Goal: Contribute content: Add original content to the website for others to see

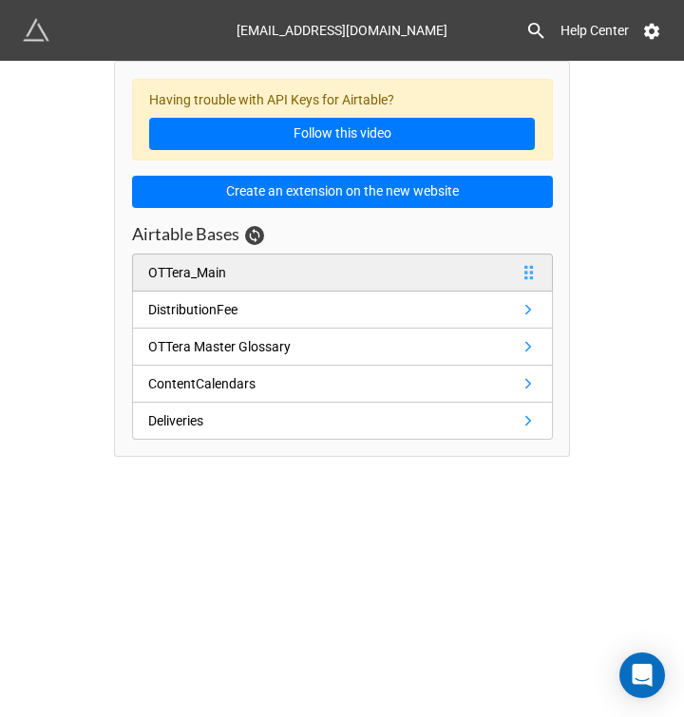
click at [242, 281] on link "OTTera_Main" at bounding box center [342, 273] width 421 height 38
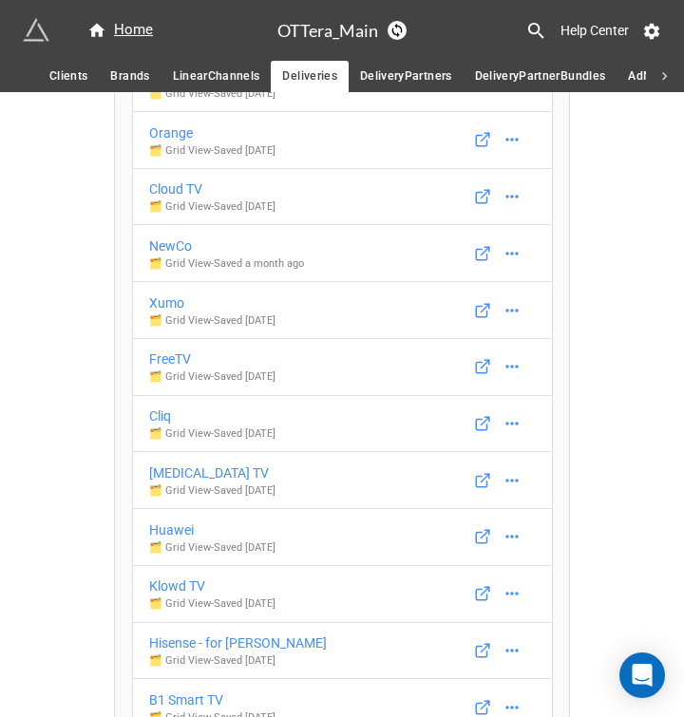
scroll to position [11014, 0]
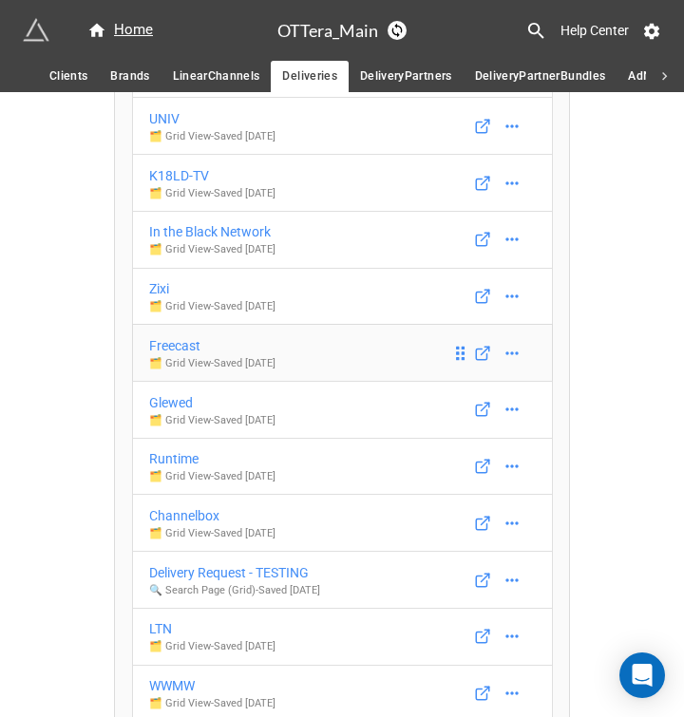
click at [196, 353] on div "Freecast" at bounding box center [212, 345] width 126 height 21
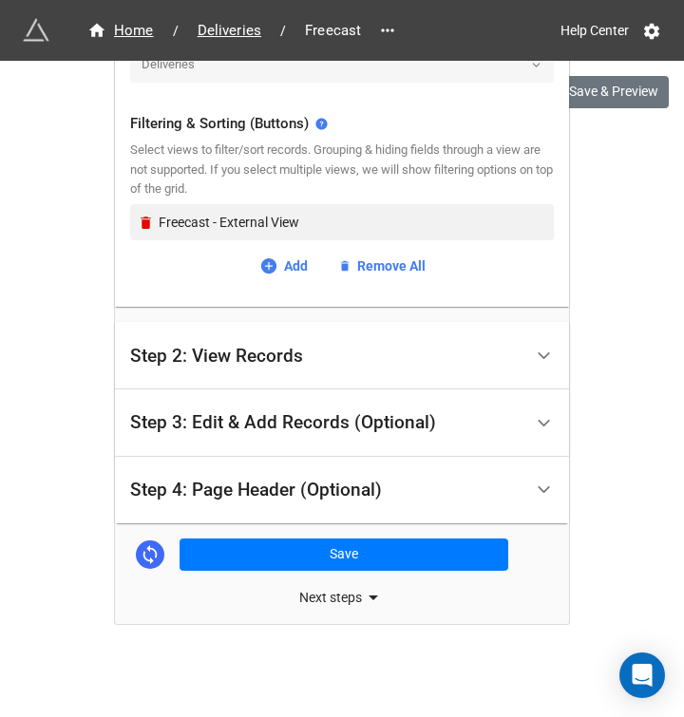
click at [198, 362] on div "Step 2: View Records" at bounding box center [216, 356] width 173 height 19
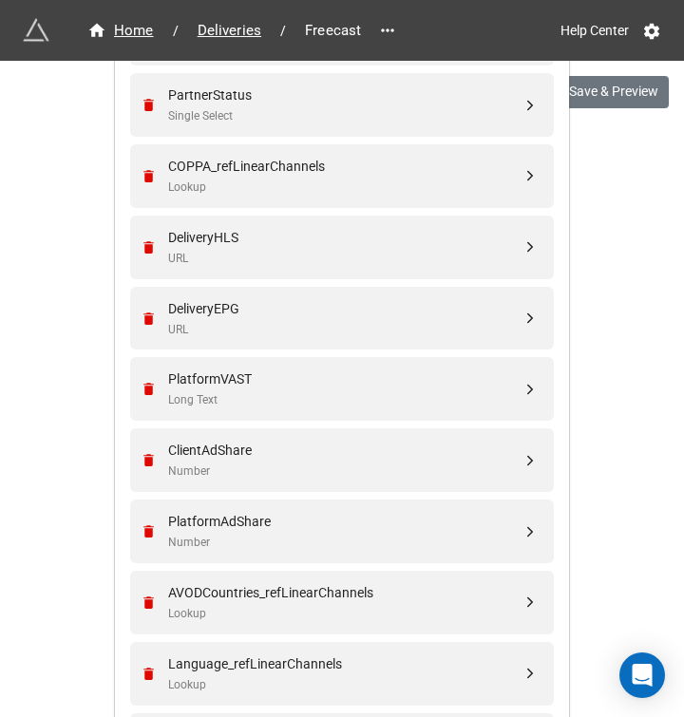
scroll to position [1274, 0]
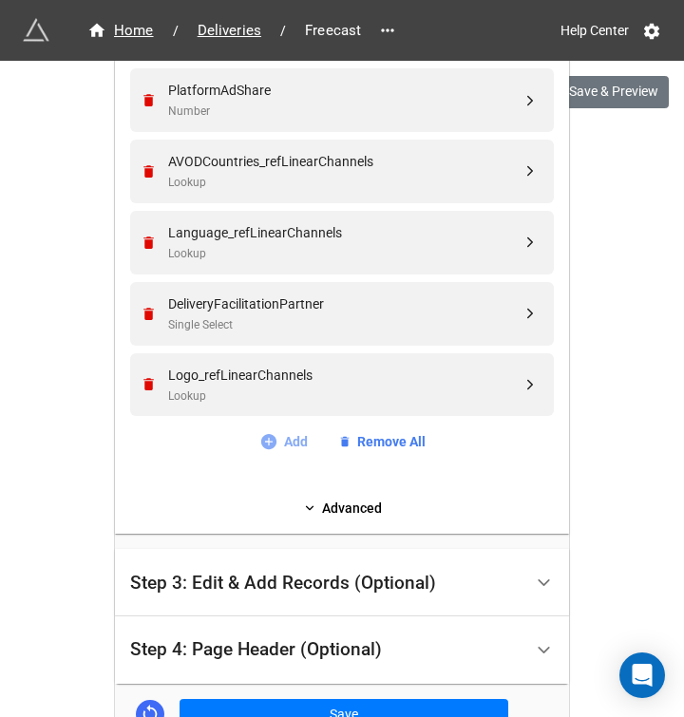
click at [271, 442] on link "Add" at bounding box center [283, 441] width 48 height 21
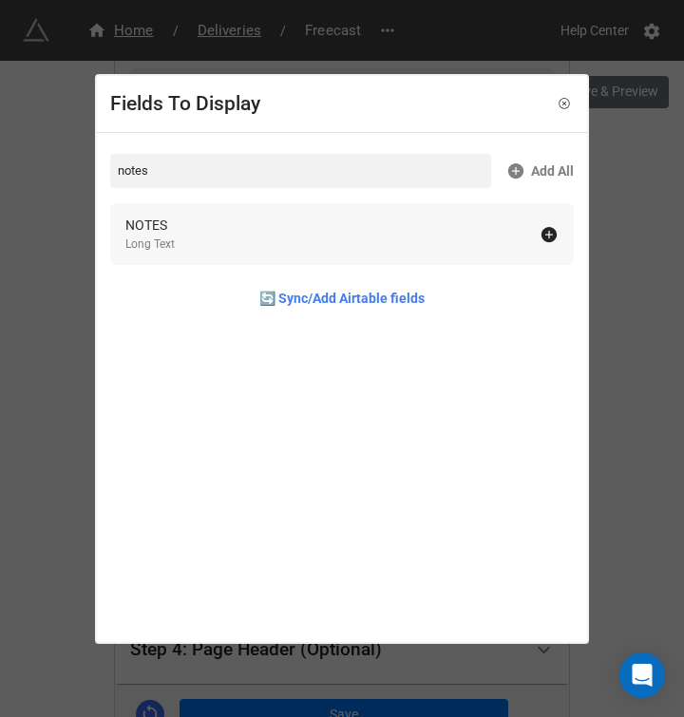
type input "notes"
click at [541, 236] on icon at bounding box center [548, 234] width 15 height 15
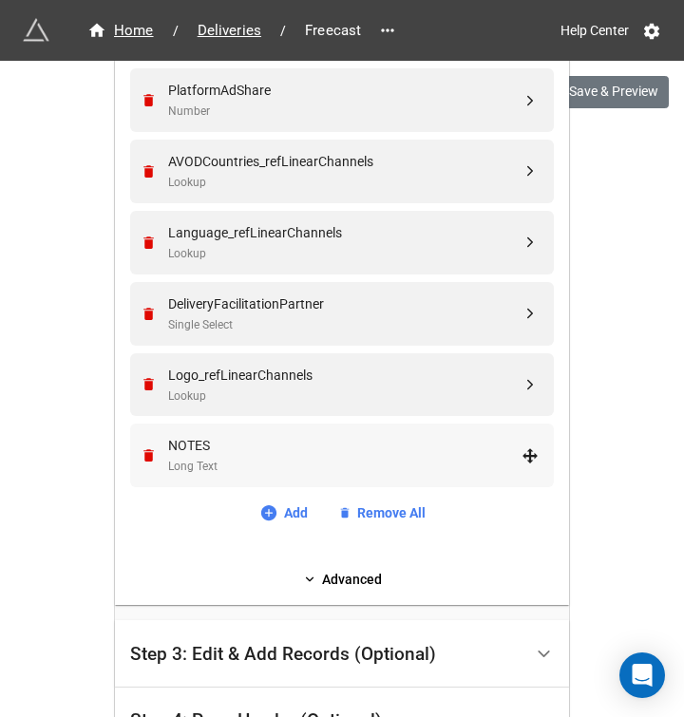
click at [190, 436] on div "NOTES" at bounding box center [344, 445] width 353 height 21
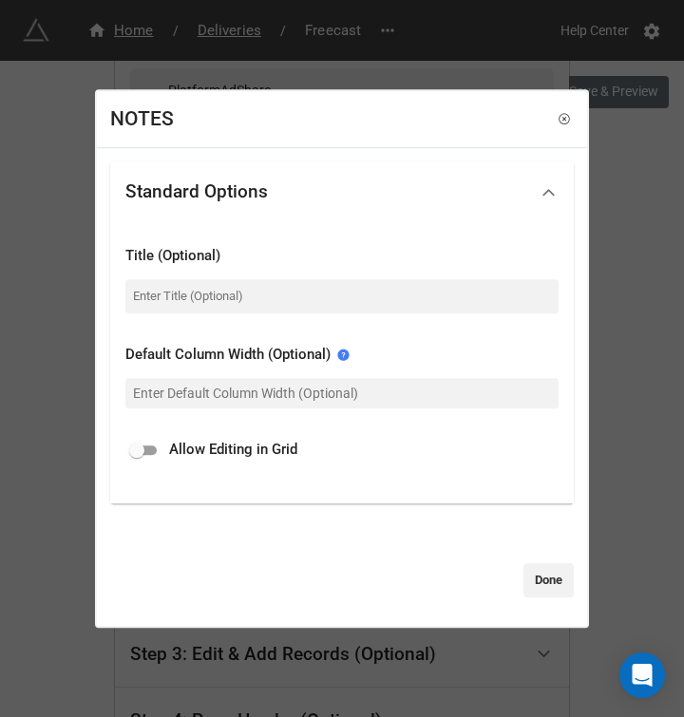
click at [190, 277] on div at bounding box center [341, 276] width 433 height 8
click at [190, 285] on input at bounding box center [341, 296] width 433 height 34
type input "Notes"
click at [551, 567] on link "Done" at bounding box center [548, 580] width 50 height 34
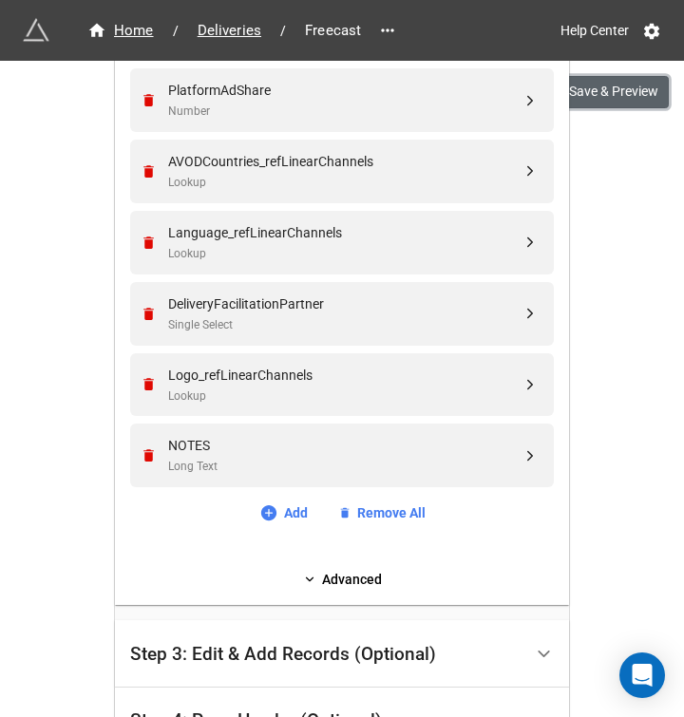
click at [592, 107] on button "Save & Preview" at bounding box center [612, 92] width 111 height 32
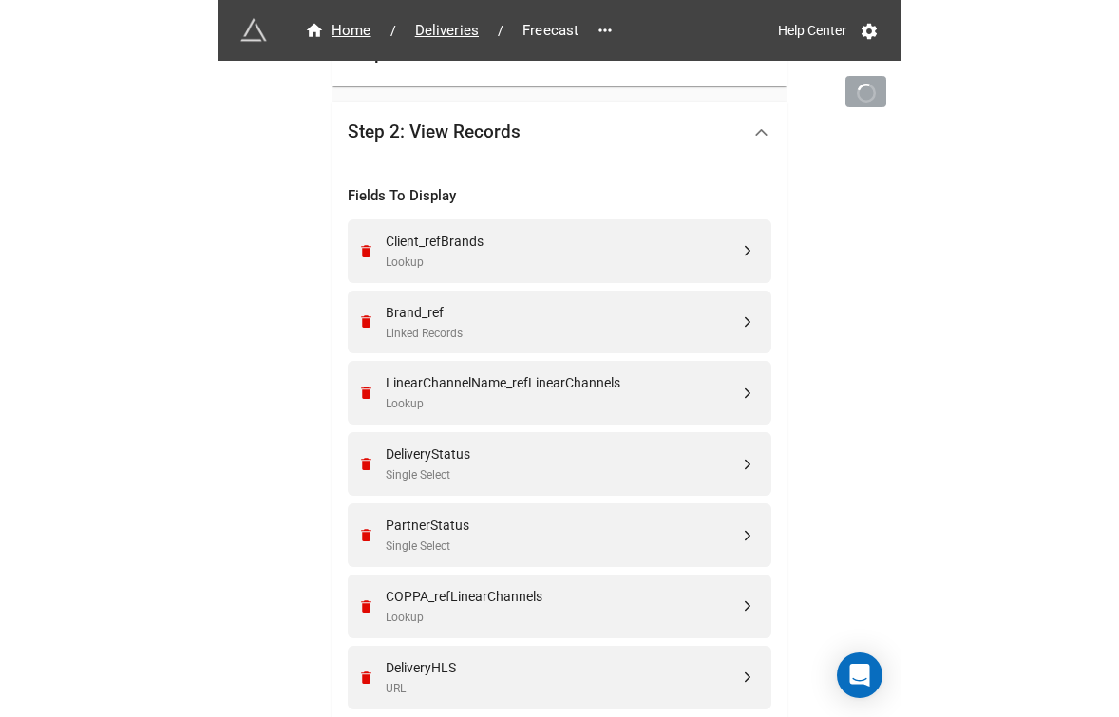
scroll to position [0, 0]
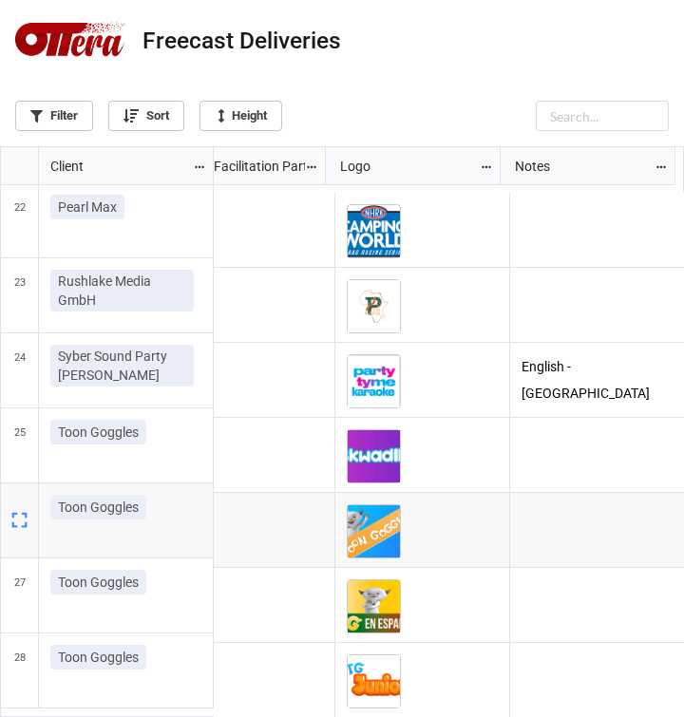
scroll to position [1576, 2160]
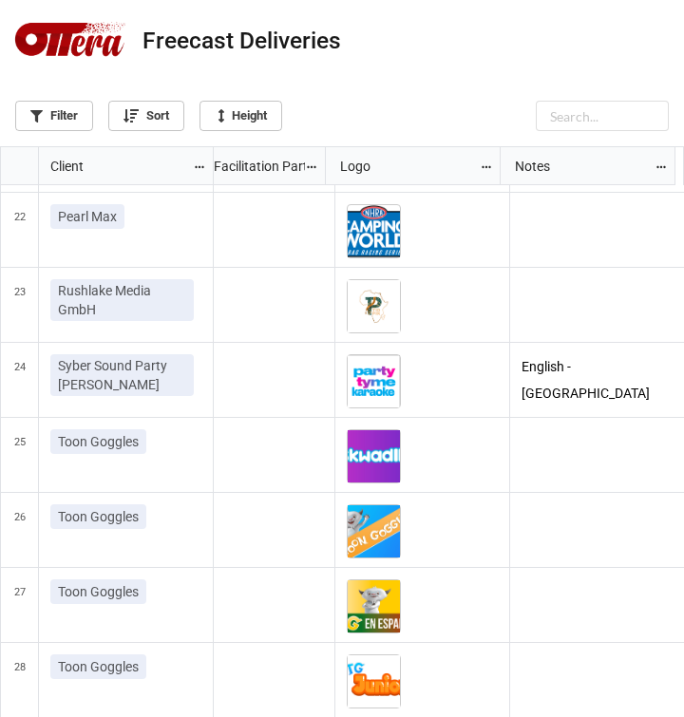
scroll to position [1577, 0]
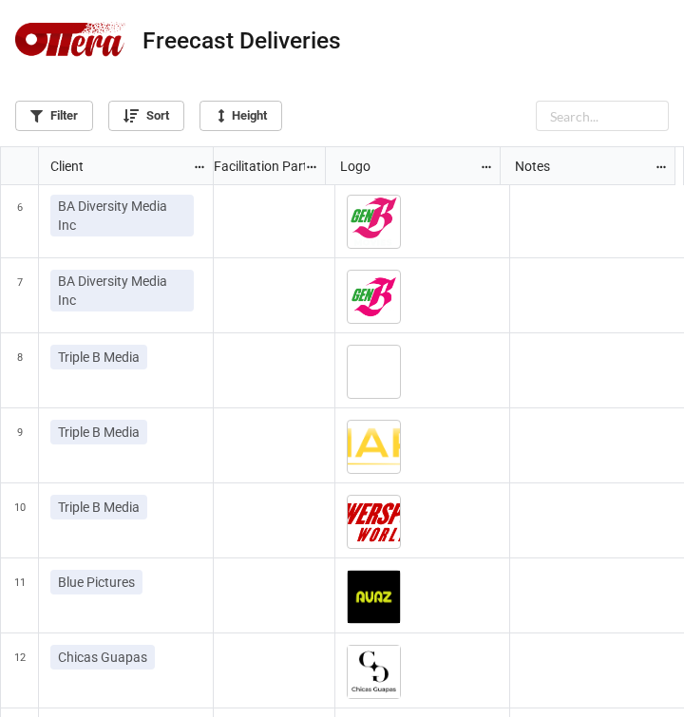
scroll to position [191, 2160]
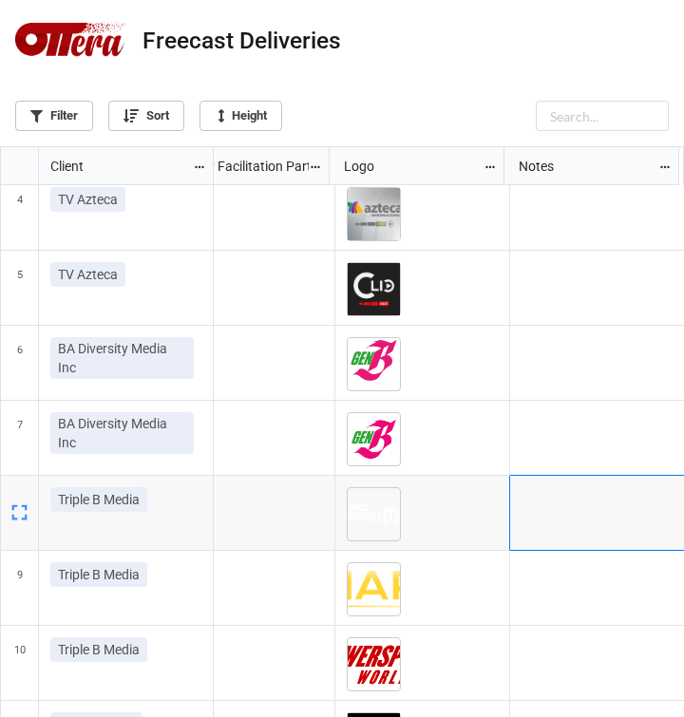
click at [570, 498] on div "grid" at bounding box center [597, 513] width 175 height 75
